Goal: Information Seeking & Learning: Learn about a topic

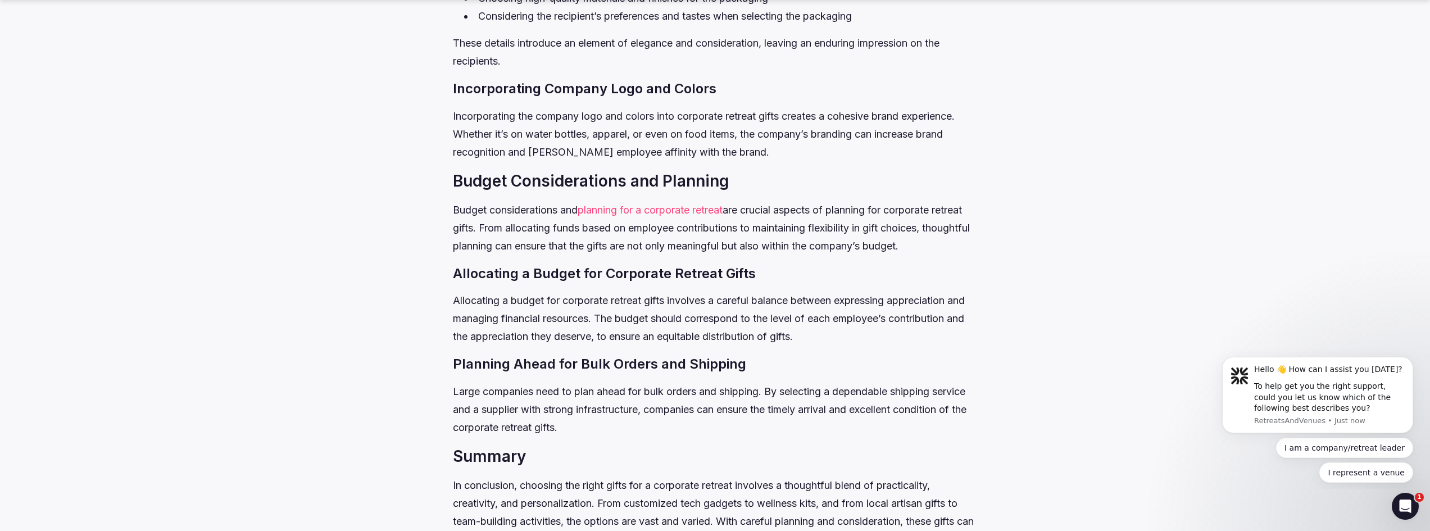
scroll to position [4776, 0]
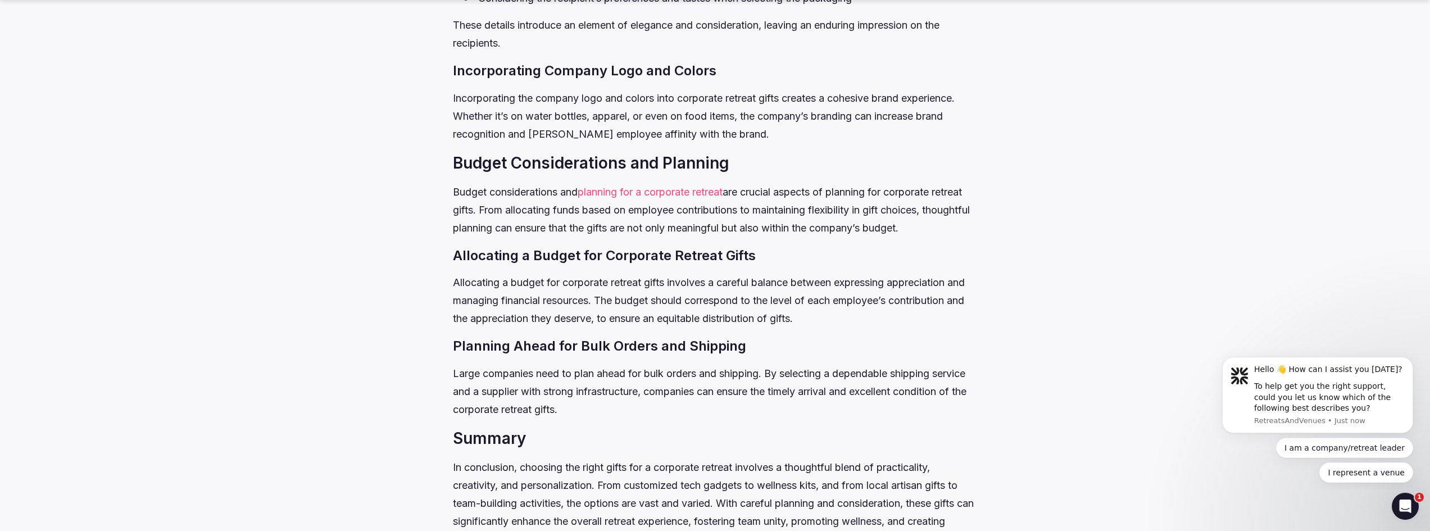
click at [640, 198] on link "planning for a corporate retreat" at bounding box center [650, 192] width 145 height 12
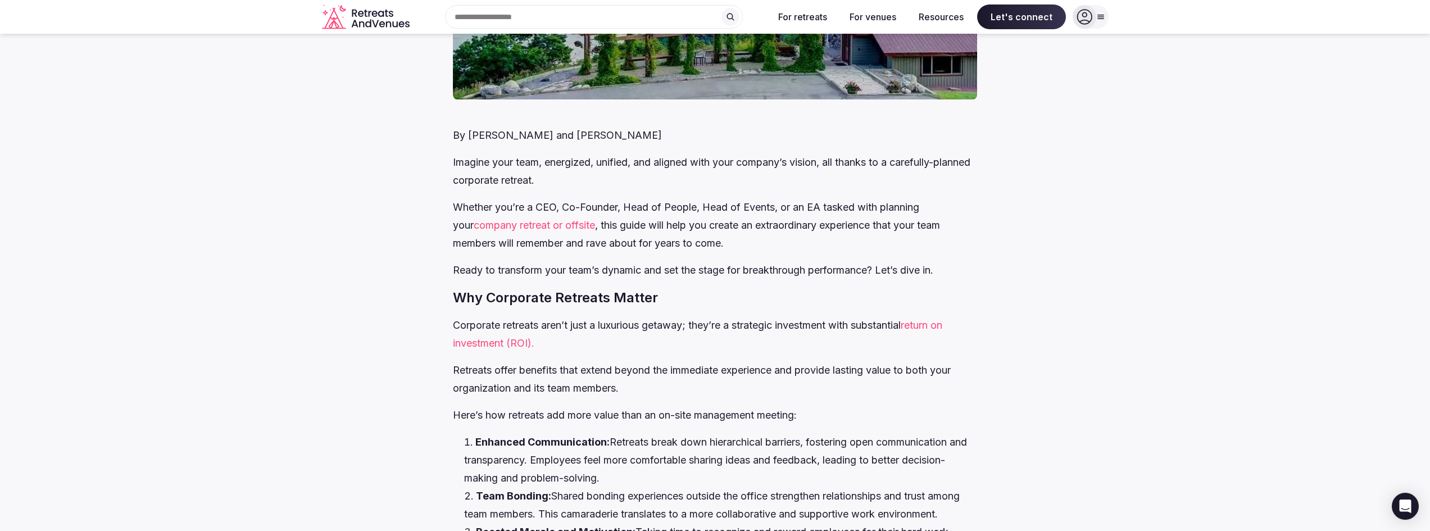
scroll to position [449, 0]
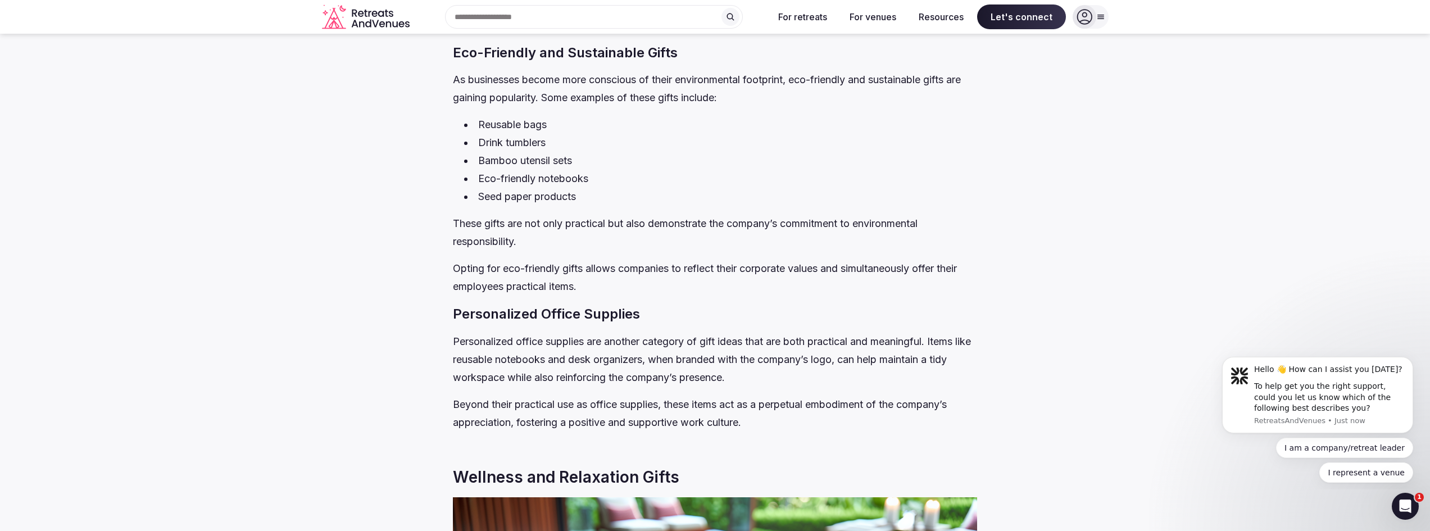
scroll to position [1076, 0]
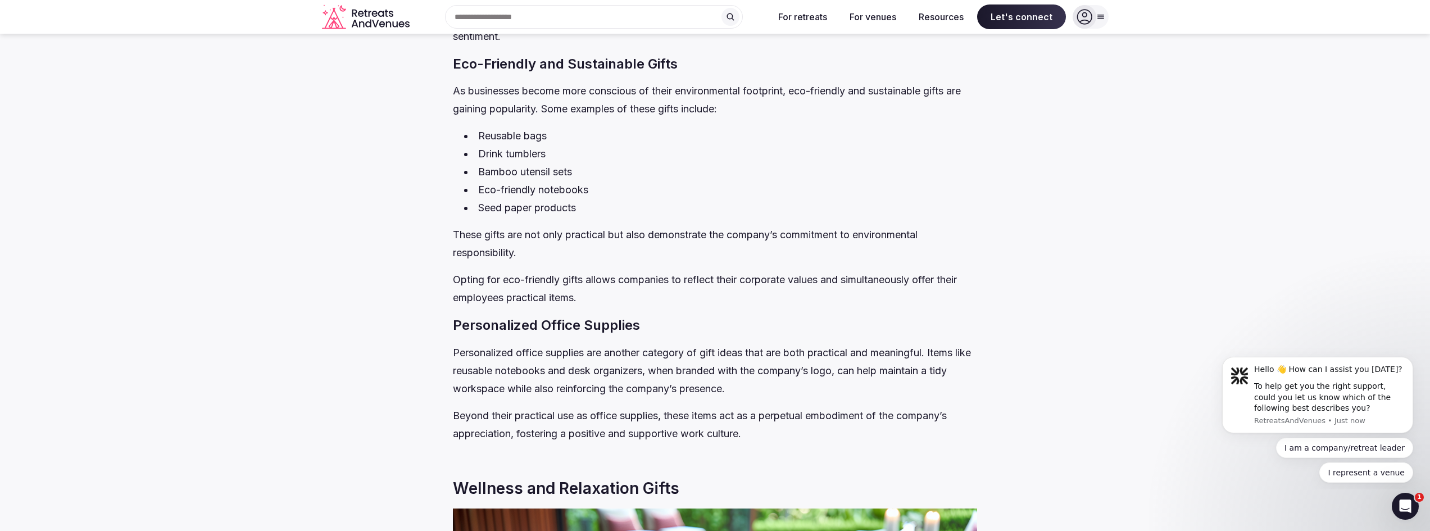
click at [1101, 16] on icon at bounding box center [1100, 16] width 9 height 9
